Goal: Information Seeking & Learning: Learn about a topic

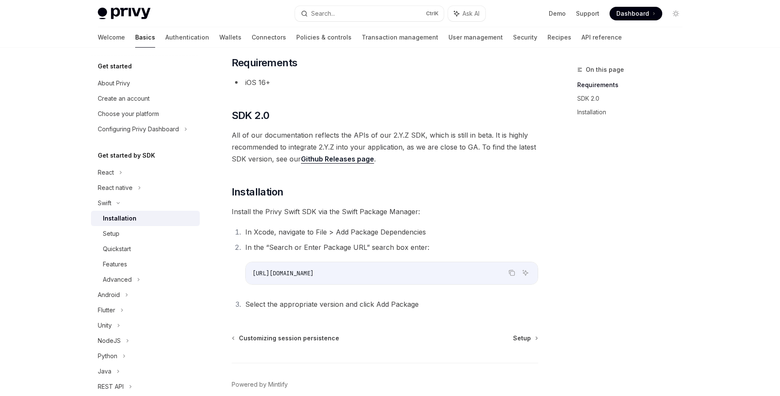
scroll to position [91, 0]
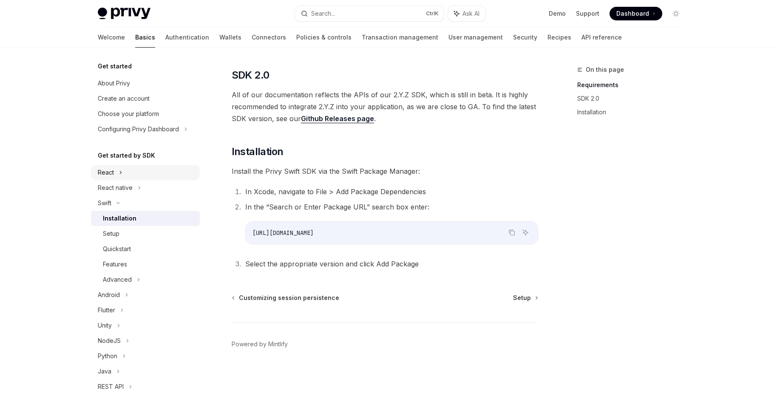
click at [115, 169] on div "React" at bounding box center [145, 172] width 109 height 15
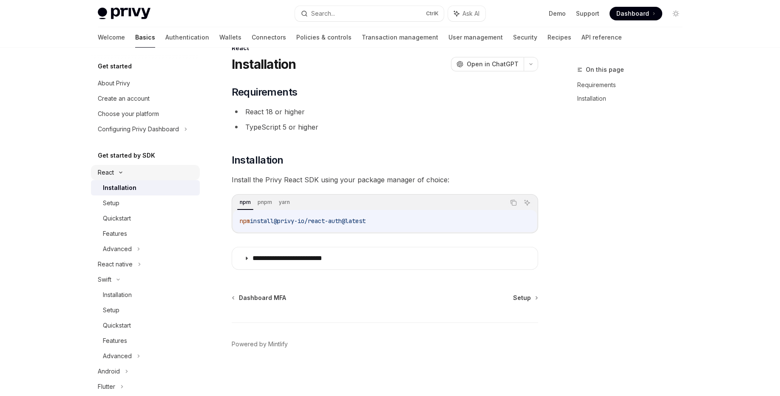
scroll to position [22, 0]
click at [125, 253] on div "Advanced" at bounding box center [117, 249] width 29 height 10
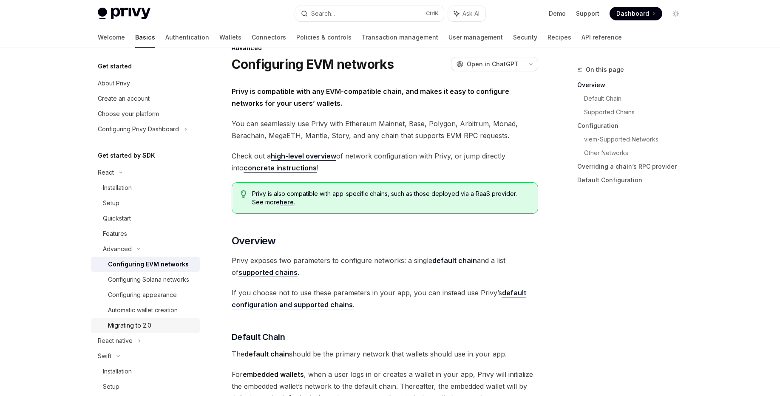
click at [144, 331] on div "Migrating to 2.0" at bounding box center [129, 325] width 43 height 10
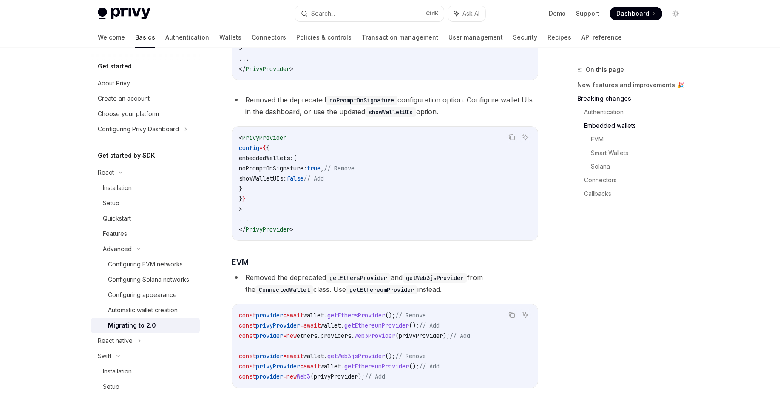
scroll to position [685, 0]
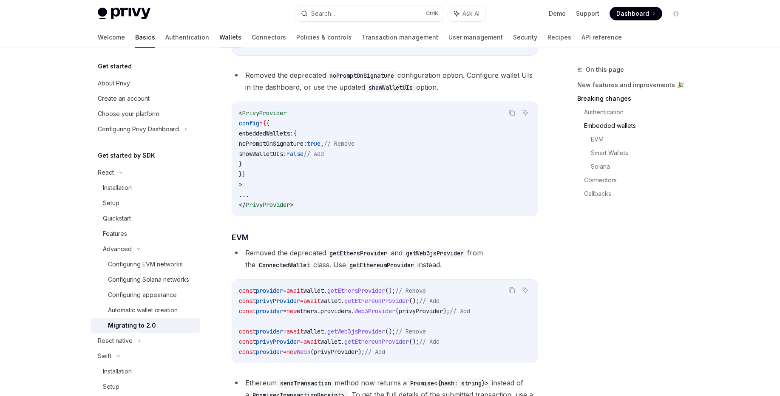
click at [219, 37] on link "Wallets" at bounding box center [230, 37] width 22 height 20
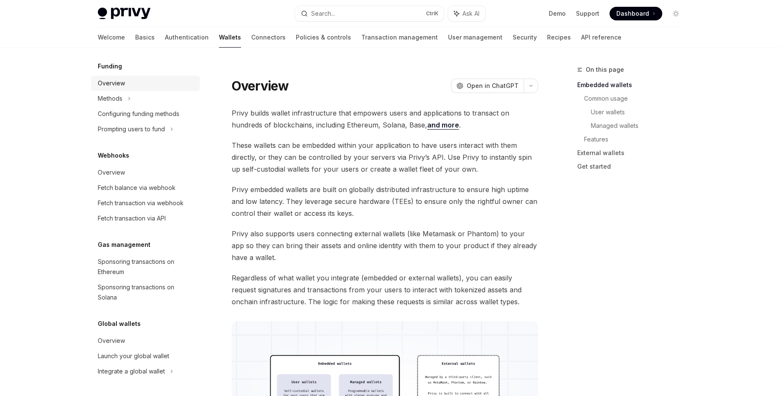
click at [111, 82] on div "Overview" at bounding box center [111, 83] width 27 height 10
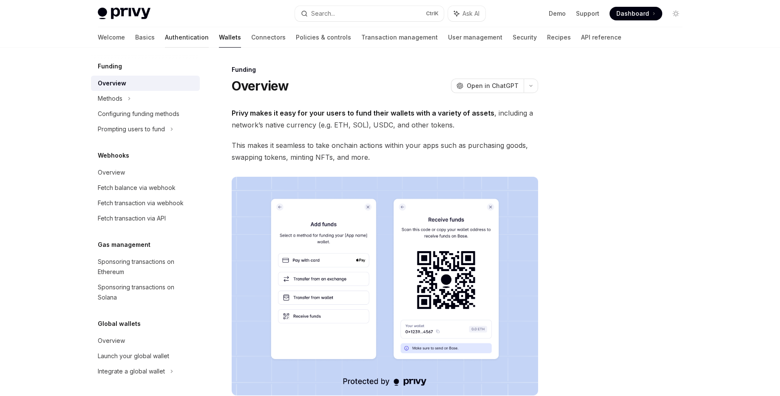
click at [165, 39] on link "Authentication" at bounding box center [187, 37] width 44 height 20
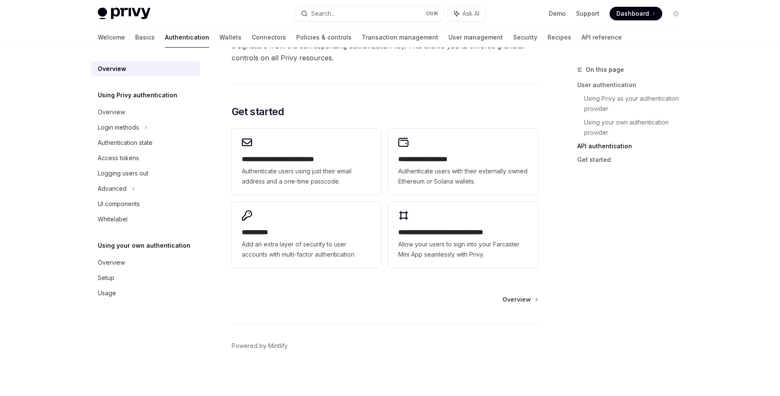
scroll to position [671, 0]
click at [134, 131] on div "Login methods" at bounding box center [118, 127] width 41 height 10
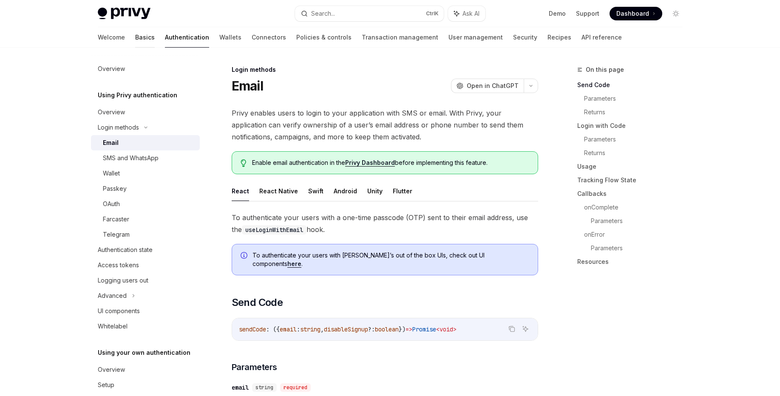
click at [135, 35] on link "Basics" at bounding box center [145, 37] width 20 height 20
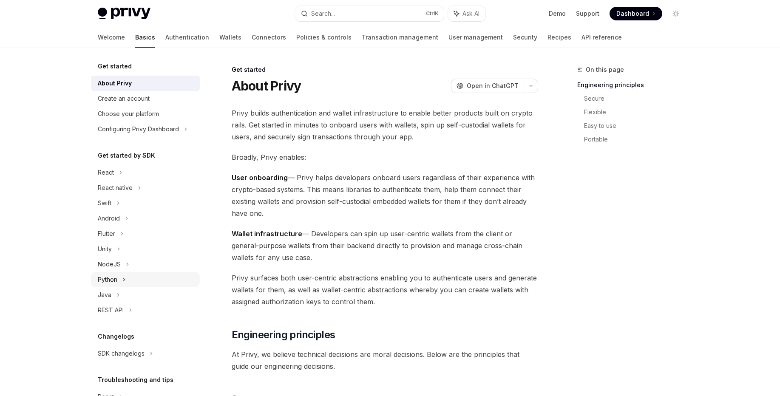
scroll to position [56, 0]
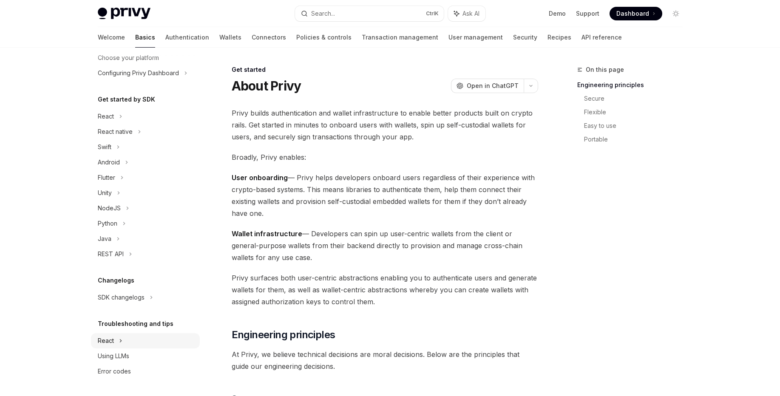
click at [119, 122] on icon at bounding box center [120, 116] width 3 height 10
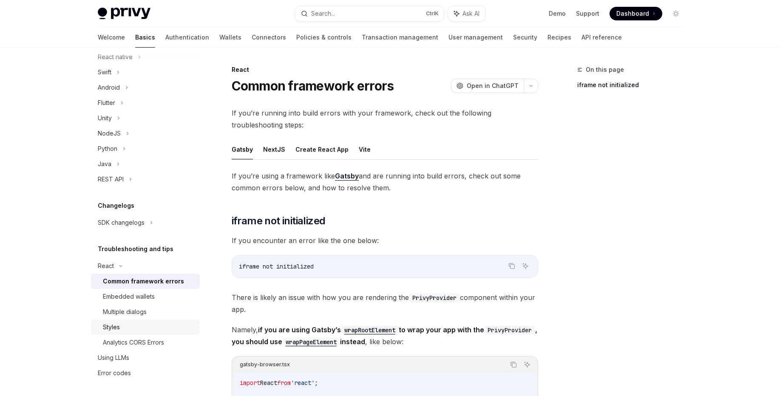
scroll to position [133, 0]
click at [120, 369] on div "Error codes" at bounding box center [114, 371] width 33 height 10
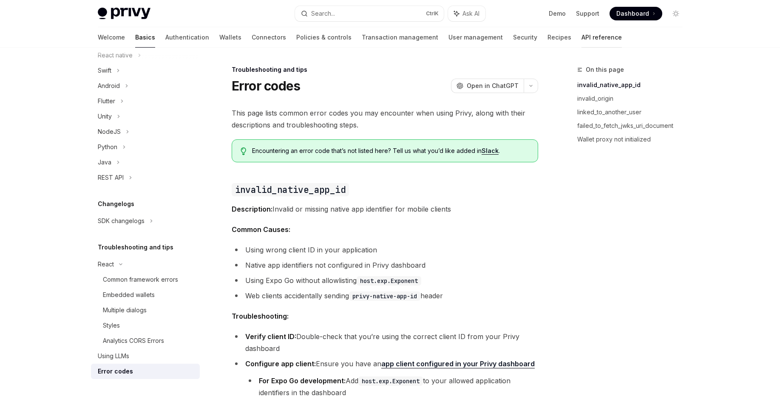
click at [581, 36] on link "API reference" at bounding box center [601, 37] width 40 height 20
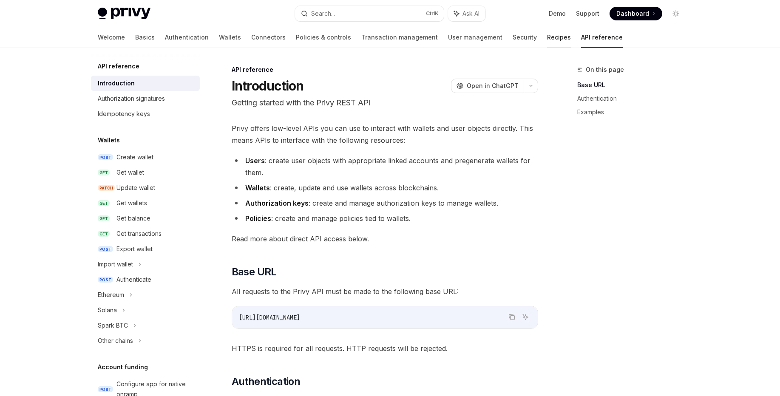
click at [547, 36] on link "Recipes" at bounding box center [559, 37] width 24 height 20
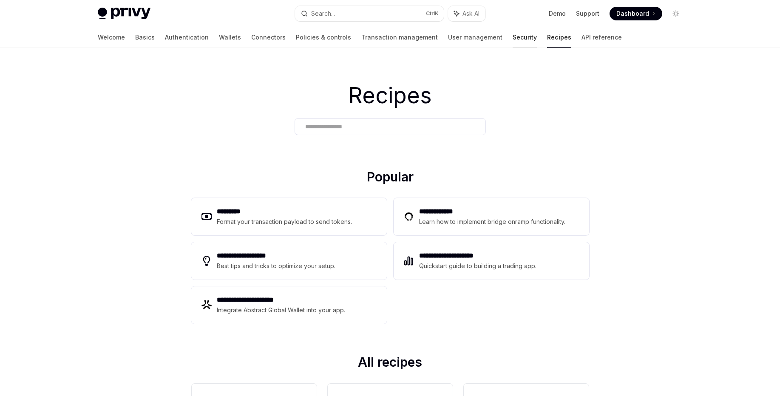
click at [513, 43] on link "Security" at bounding box center [525, 37] width 24 height 20
type textarea "*"
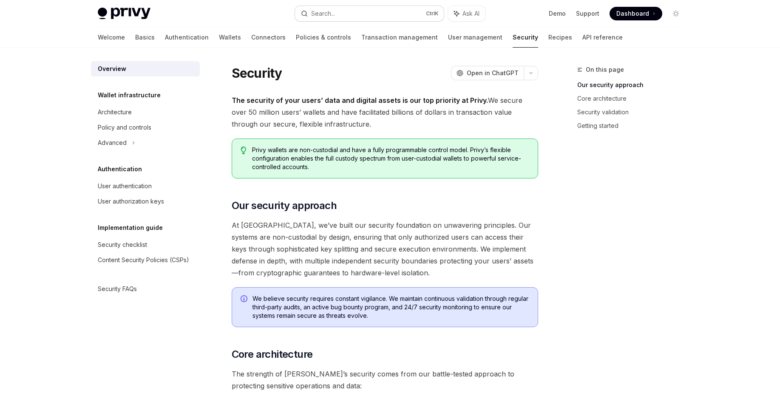
click at [314, 13] on div "Search..." at bounding box center [323, 14] width 24 height 10
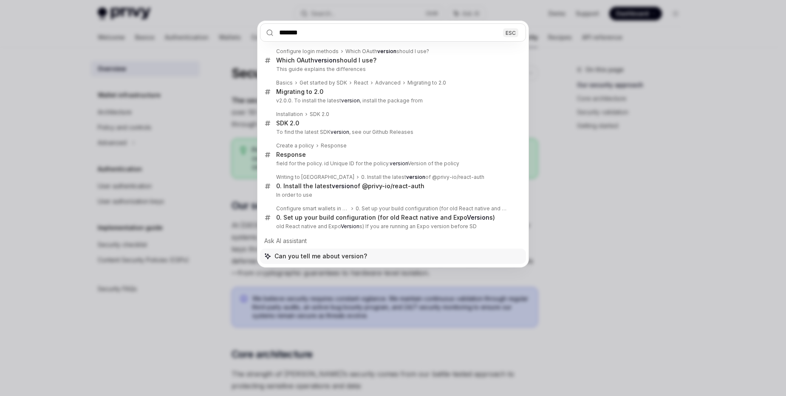
type input "*******"
type textarea "*"
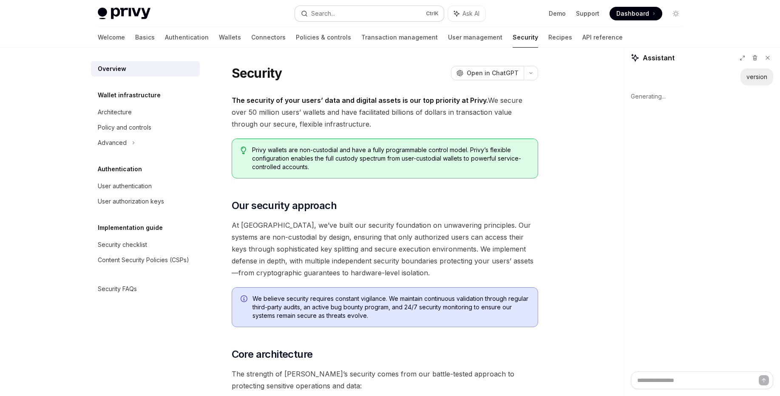
click at [314, 17] on div "Search..." at bounding box center [323, 14] width 24 height 10
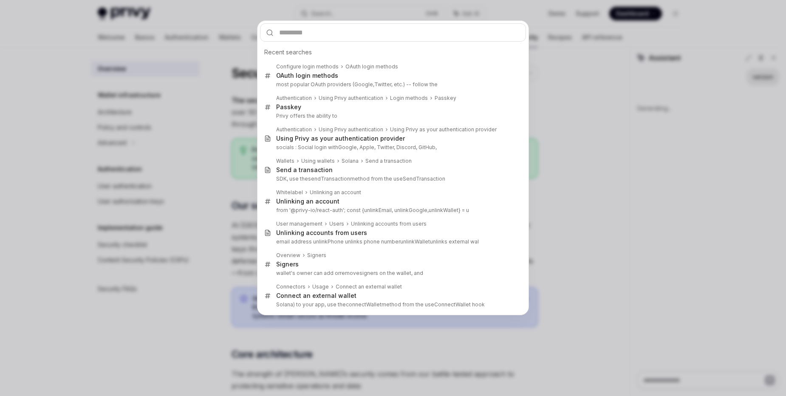
click at [213, 60] on div "Recent searches Configure login methods OAuth login methods OAuth login methods…" at bounding box center [393, 198] width 786 height 396
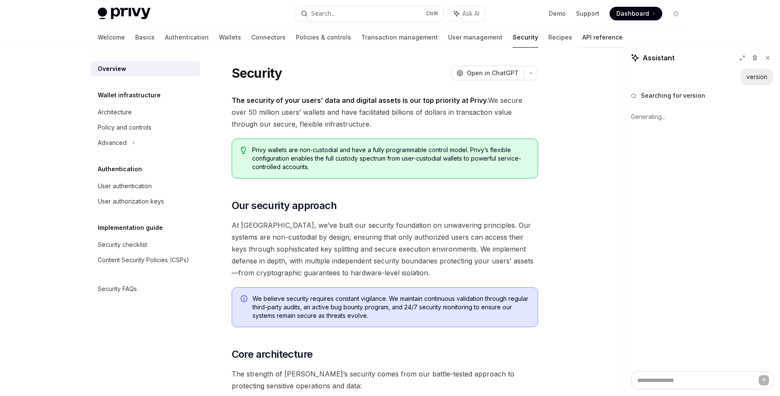
click at [582, 38] on link "API reference" at bounding box center [602, 37] width 40 height 20
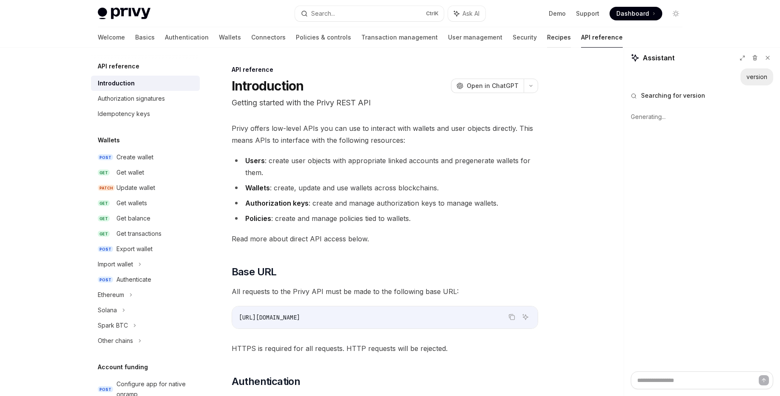
click at [547, 36] on link "Recipes" at bounding box center [559, 37] width 24 height 20
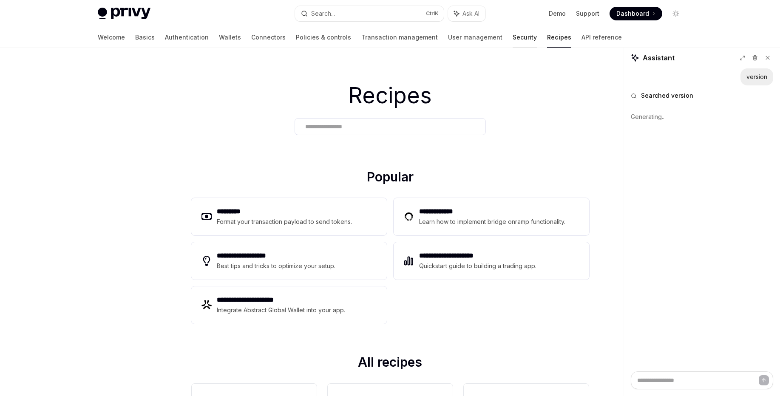
click at [513, 38] on link "Security" at bounding box center [525, 37] width 24 height 20
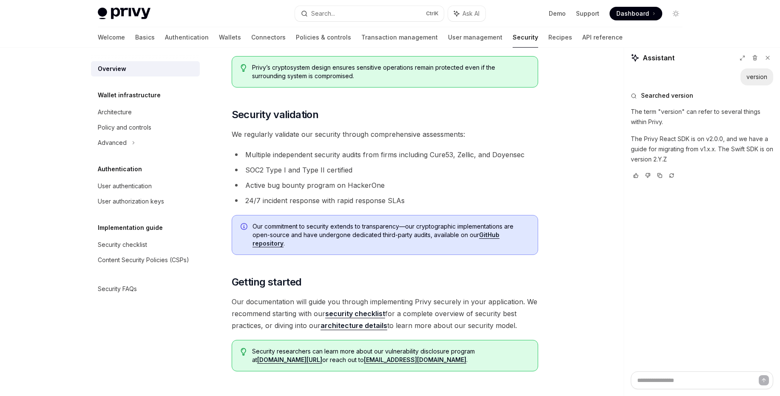
scroll to position [587, 0]
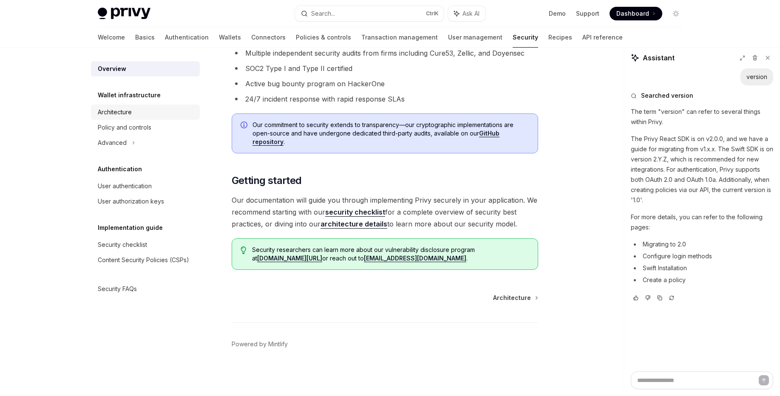
click at [115, 108] on div "Architecture" at bounding box center [115, 112] width 34 height 10
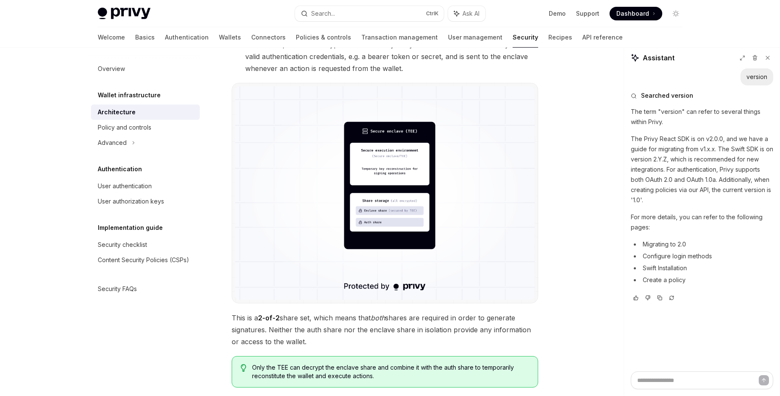
scroll to position [255, 0]
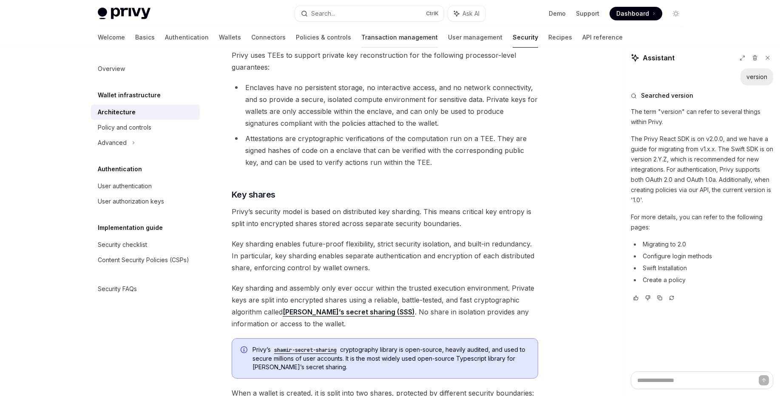
click at [361, 35] on link "Transaction management" at bounding box center [399, 37] width 77 height 20
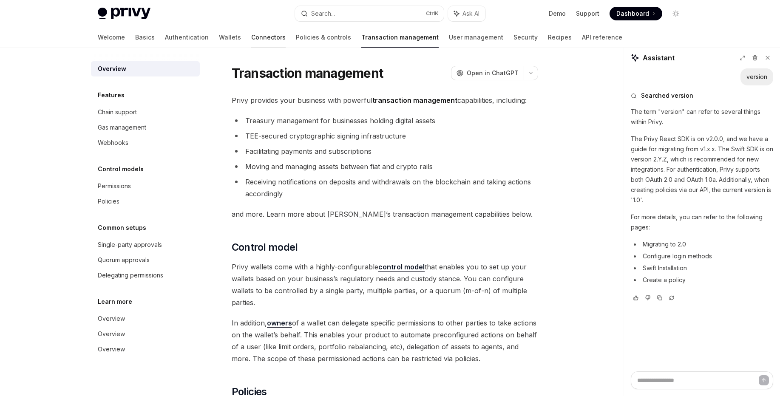
click at [251, 37] on link "Connectors" at bounding box center [268, 37] width 34 height 20
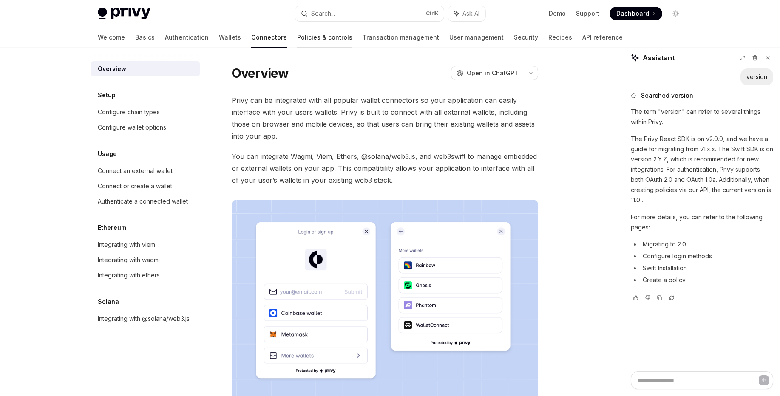
click at [297, 35] on link "Policies & controls" at bounding box center [324, 37] width 55 height 20
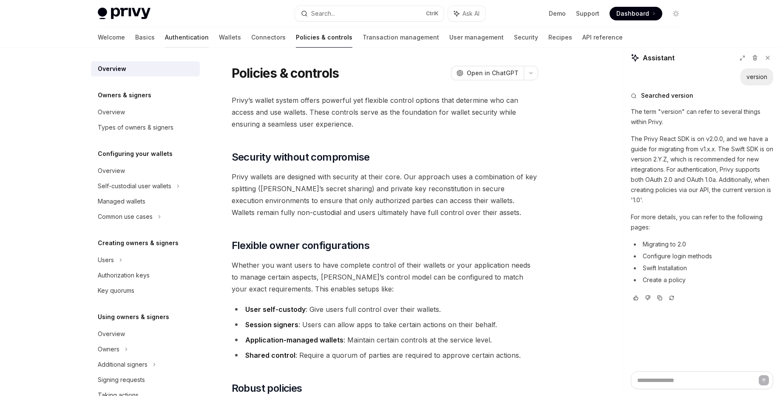
click at [165, 39] on link "Authentication" at bounding box center [187, 37] width 44 height 20
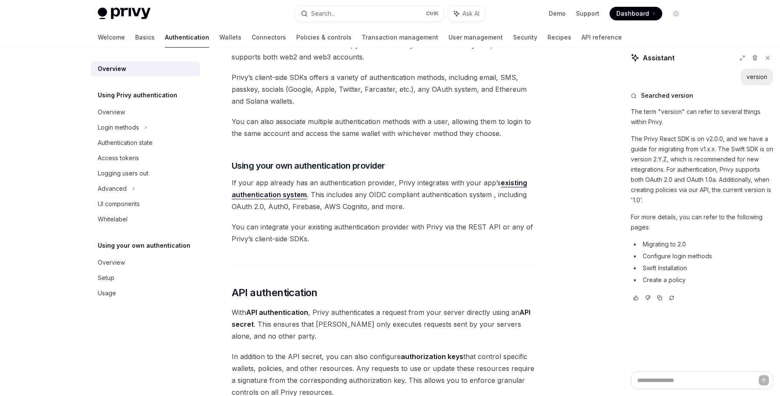
scroll to position [408, 0]
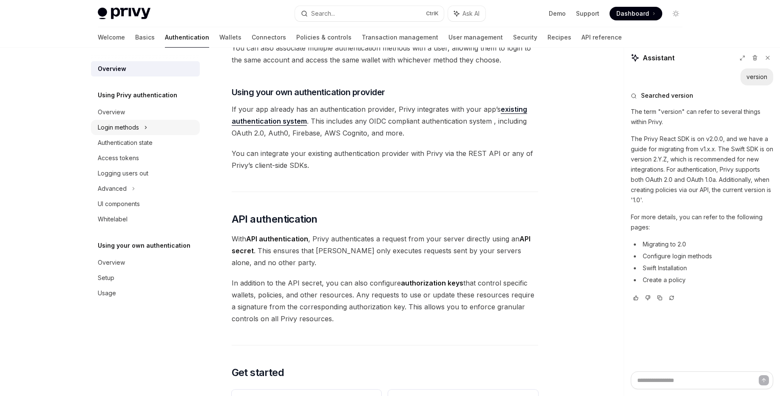
click at [119, 128] on div "Login methods" at bounding box center [118, 127] width 41 height 10
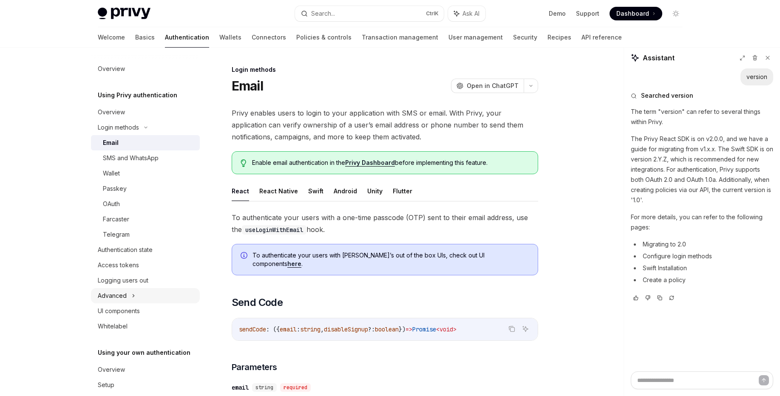
click at [110, 289] on div "Advanced" at bounding box center [145, 295] width 109 height 15
click at [116, 375] on div "Whitelabel" at bounding box center [113, 372] width 30 height 10
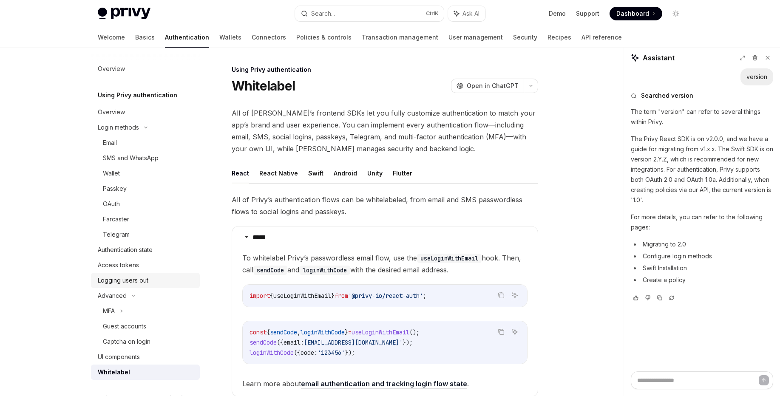
scroll to position [51, 0]
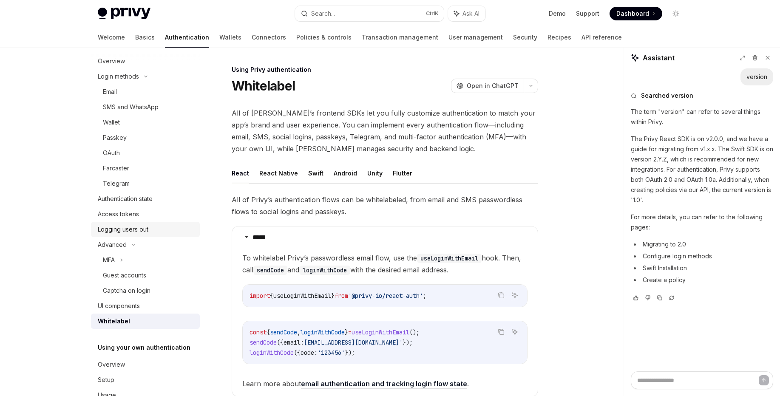
click at [128, 232] on div "Logging users out" at bounding box center [123, 229] width 51 height 10
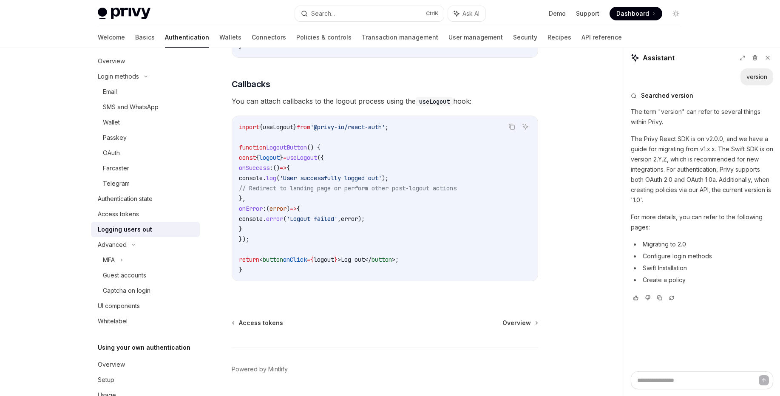
scroll to position [382, 0]
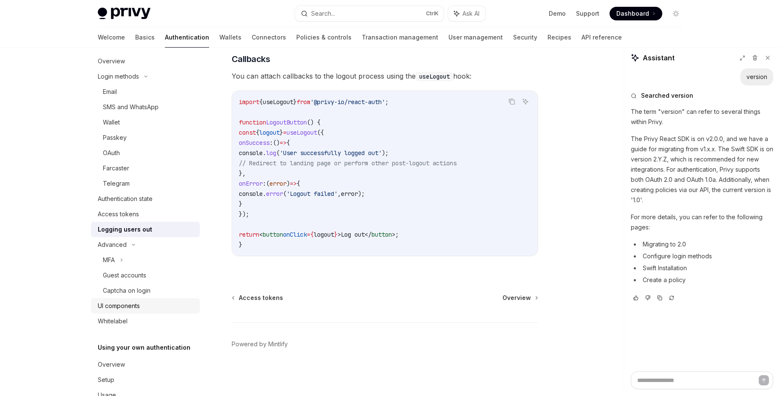
click at [139, 308] on div "UI components" at bounding box center [119, 306] width 42 height 10
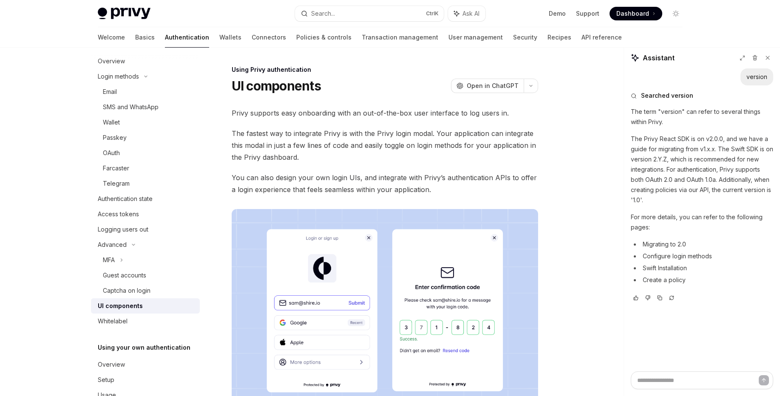
click at [127, 13] on img at bounding box center [124, 14] width 53 height 12
type textarea "*"
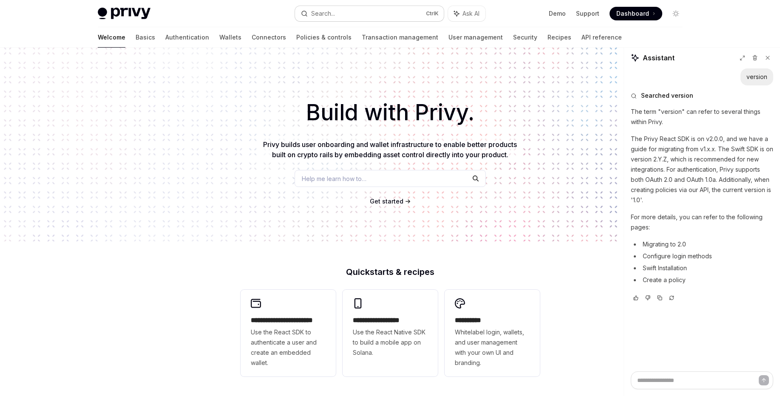
click at [357, 10] on button "Search... Ctrl K" at bounding box center [369, 13] width 149 height 15
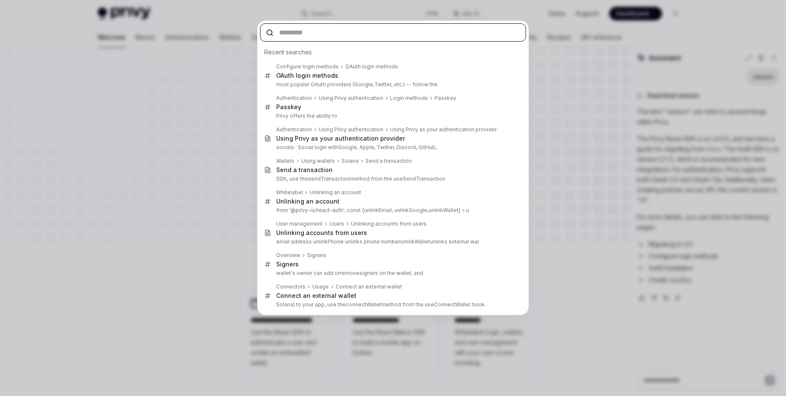
paste input "******"
type input "******"
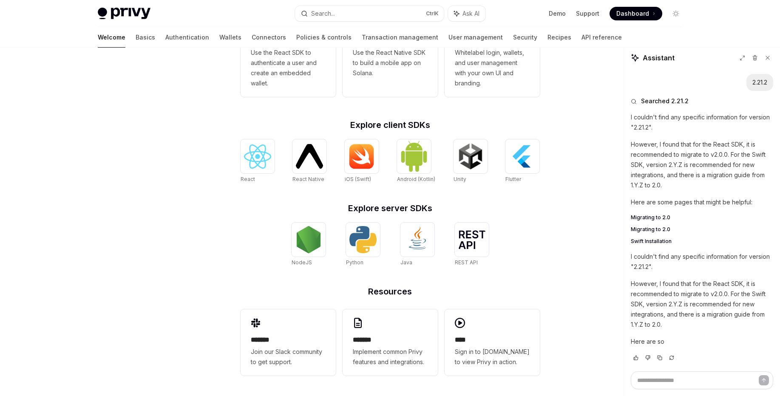
drag, startPoint x: 767, startPoint y: 58, endPoint x: 771, endPoint y: 65, distance: 8.2
click at [767, 59] on icon at bounding box center [768, 58] width 6 height 6
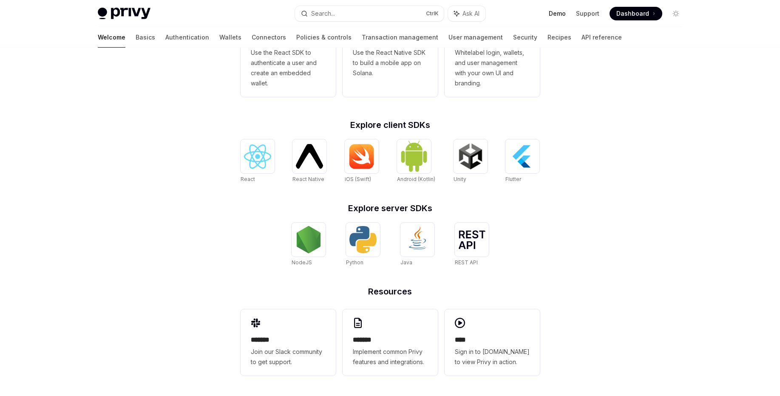
type textarea "*"
click at [560, 16] on link "Demo" at bounding box center [557, 13] width 17 height 9
click at [389, 13] on button "Search... Ctrl K" at bounding box center [369, 13] width 149 height 15
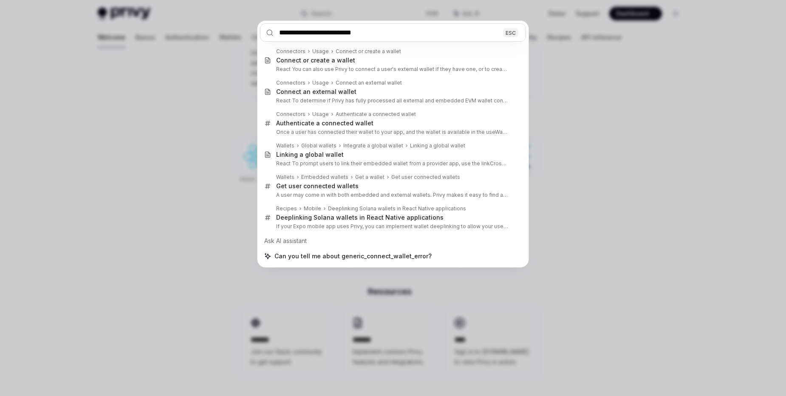
type input "**********"
click at [568, 92] on div "**********" at bounding box center [393, 198] width 786 height 396
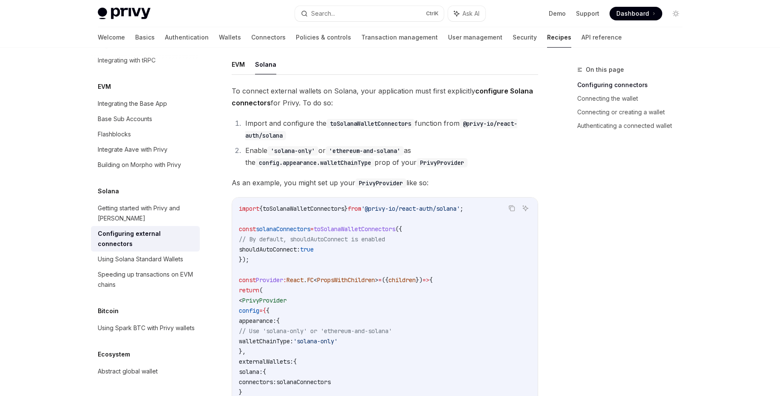
scroll to position [153, 0]
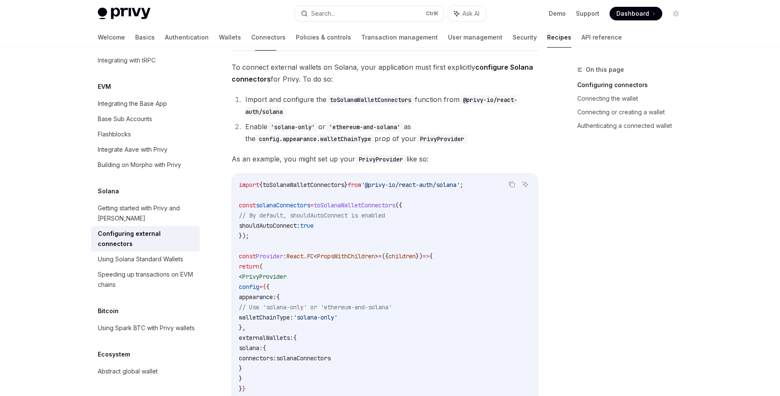
click at [334, 181] on span "toSolanaWalletConnectors" at bounding box center [304, 185] width 82 height 8
click at [296, 201] on span "solanaConnectors" at bounding box center [283, 205] width 54 height 8
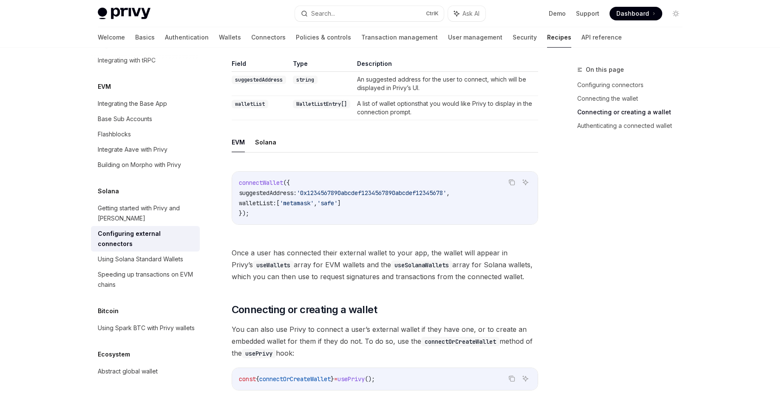
scroll to position [969, 0]
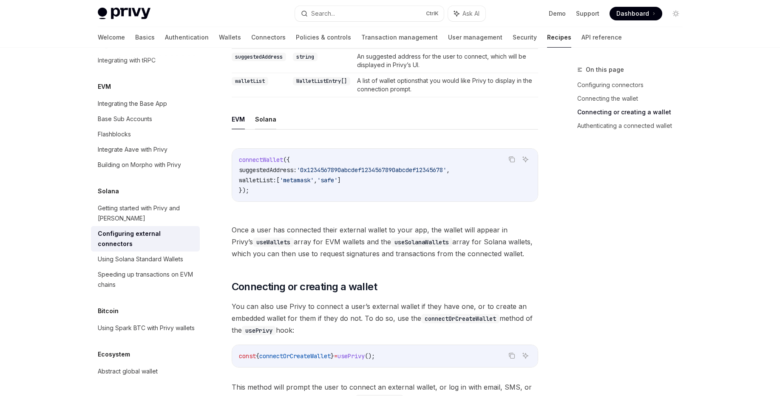
click at [259, 109] on button "Solana" at bounding box center [265, 119] width 21 height 20
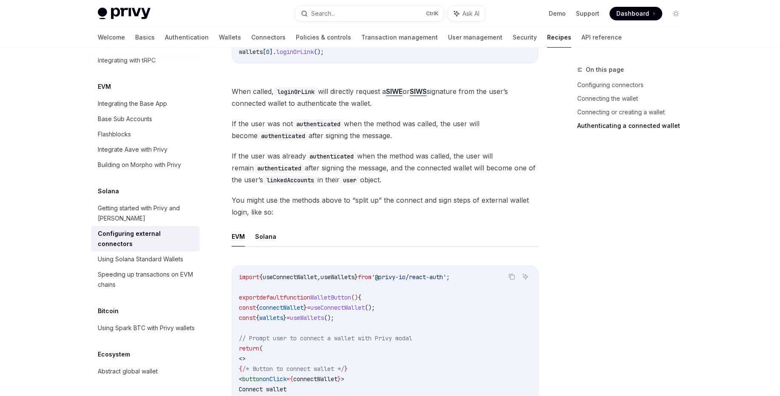
scroll to position [1785, 0]
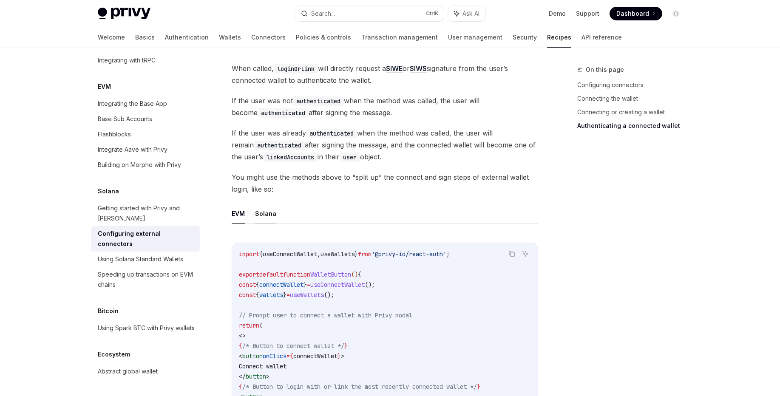
click at [270, 204] on button "Solana" at bounding box center [265, 214] width 21 height 20
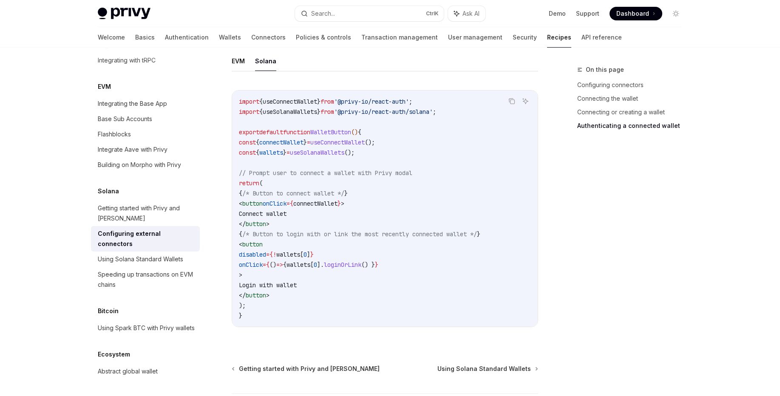
scroll to position [1997, 0]
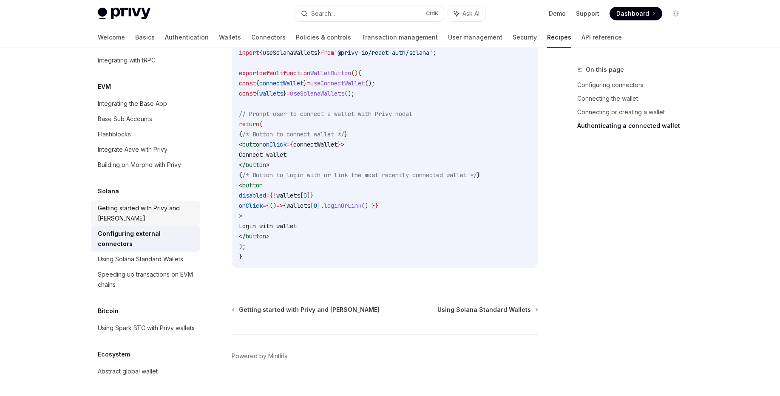
click at [156, 206] on div "Getting started with Privy and [PERSON_NAME]" at bounding box center [146, 213] width 97 height 20
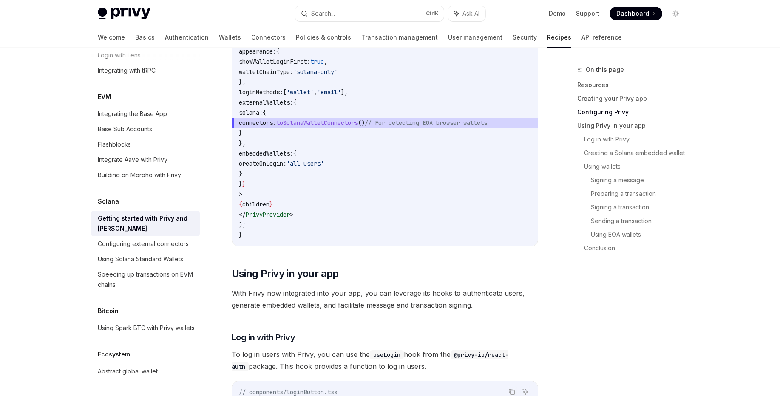
scroll to position [612, 0]
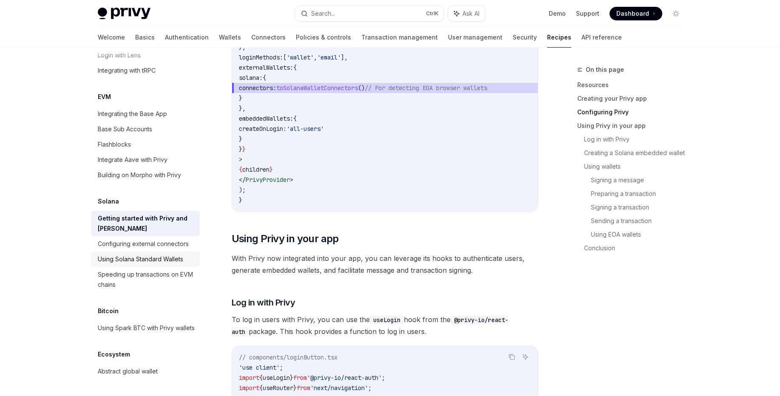
click at [153, 252] on link "Using Solana Standard Wallets" at bounding box center [145, 259] width 109 height 15
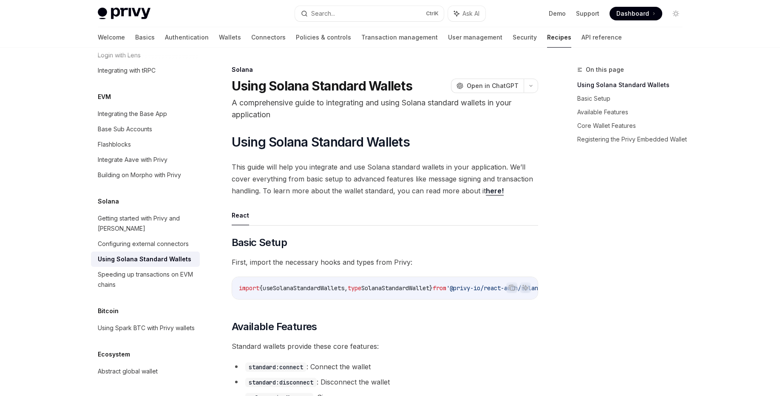
drag, startPoint x: 442, startPoint y: 303, endPoint x: 482, endPoint y: 303, distance: 40.8
click at [482, 300] on div "Copy Ask AI import { useSolanaStandardWallets , type SolanaStandardWallet } fro…" at bounding box center [385, 288] width 306 height 23
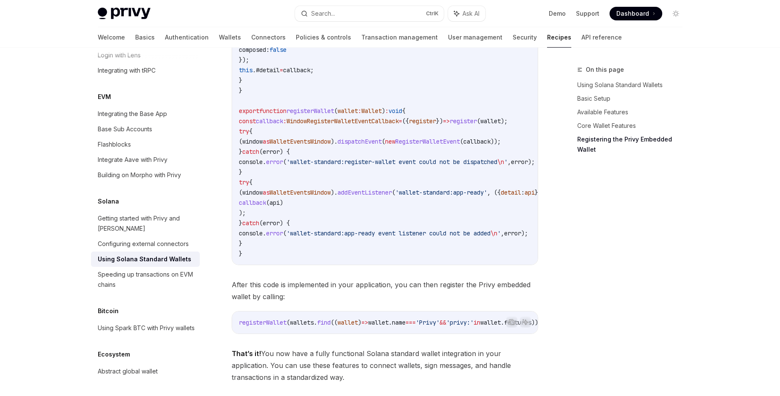
scroll to position [1314, 0]
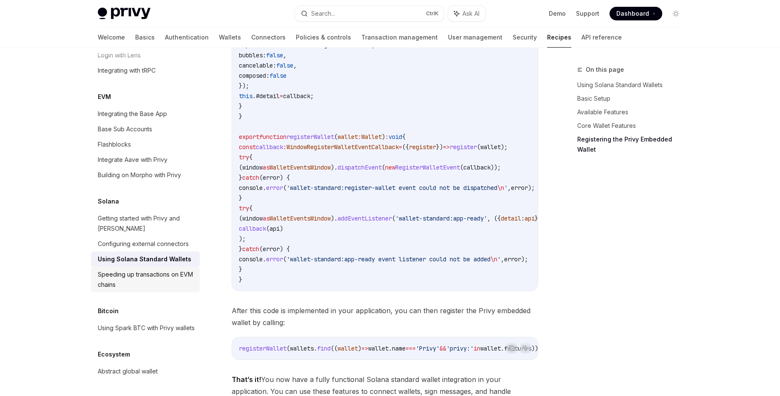
click at [119, 269] on div "Speeding up transactions on EVM chains" at bounding box center [146, 279] width 97 height 20
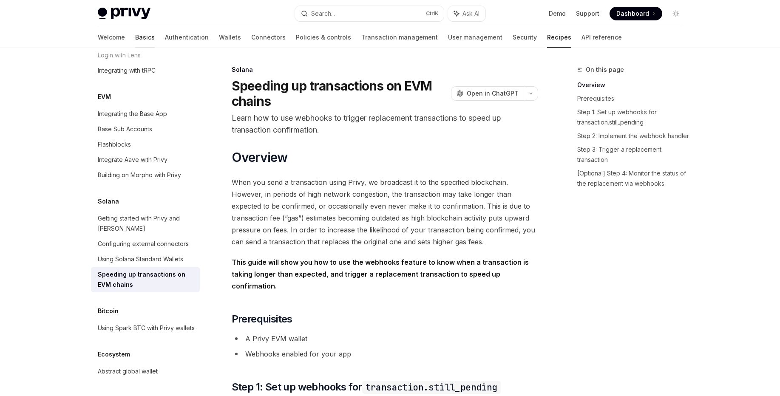
click at [135, 37] on link "Basics" at bounding box center [145, 37] width 20 height 20
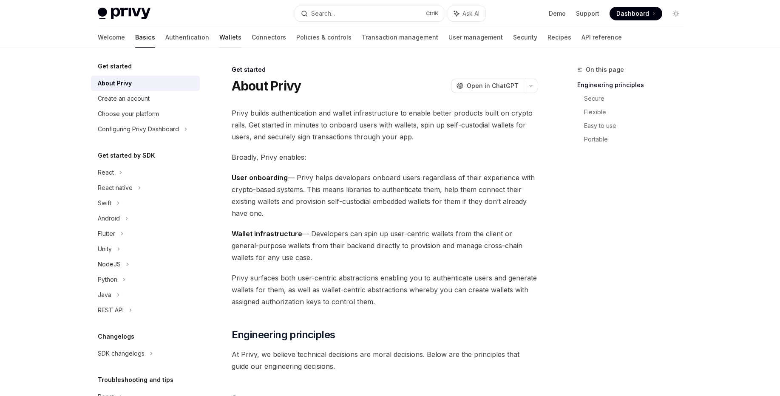
click at [219, 40] on link "Wallets" at bounding box center [230, 37] width 22 height 20
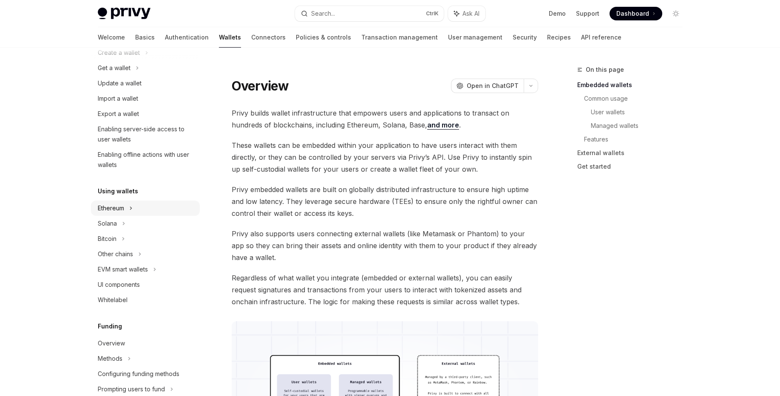
scroll to position [102, 0]
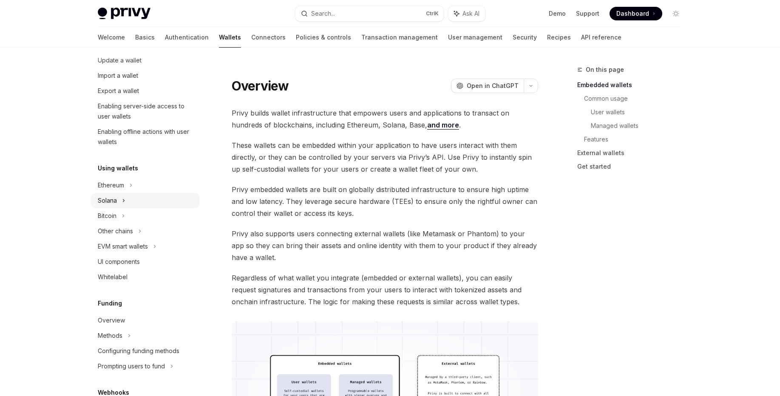
click at [119, 53] on div "Solana" at bounding box center [145, 44] width 109 height 15
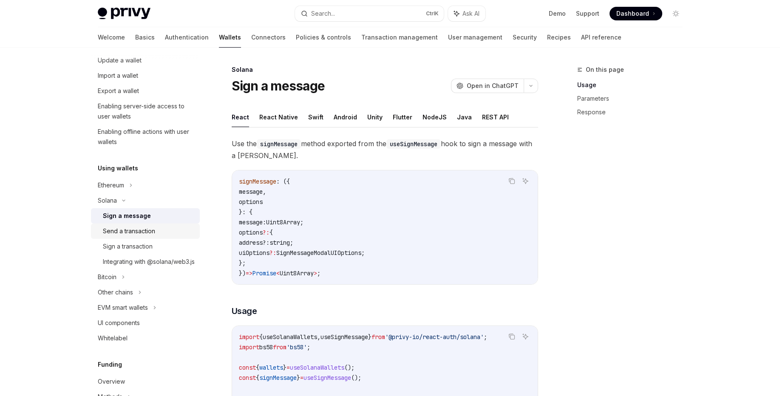
click at [121, 232] on div "Send a transaction" at bounding box center [129, 231] width 52 height 10
type textarea "*"
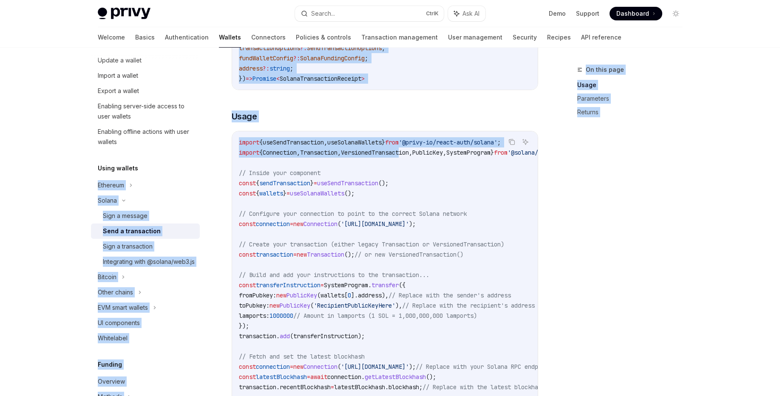
drag, startPoint x: 419, startPoint y: 152, endPoint x: 150, endPoint y: 164, distance: 269.3
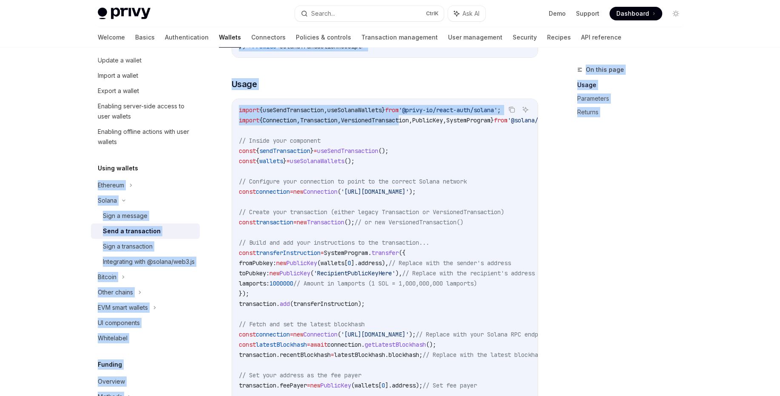
scroll to position [153, 0]
